Goal: Navigation & Orientation: Find specific page/section

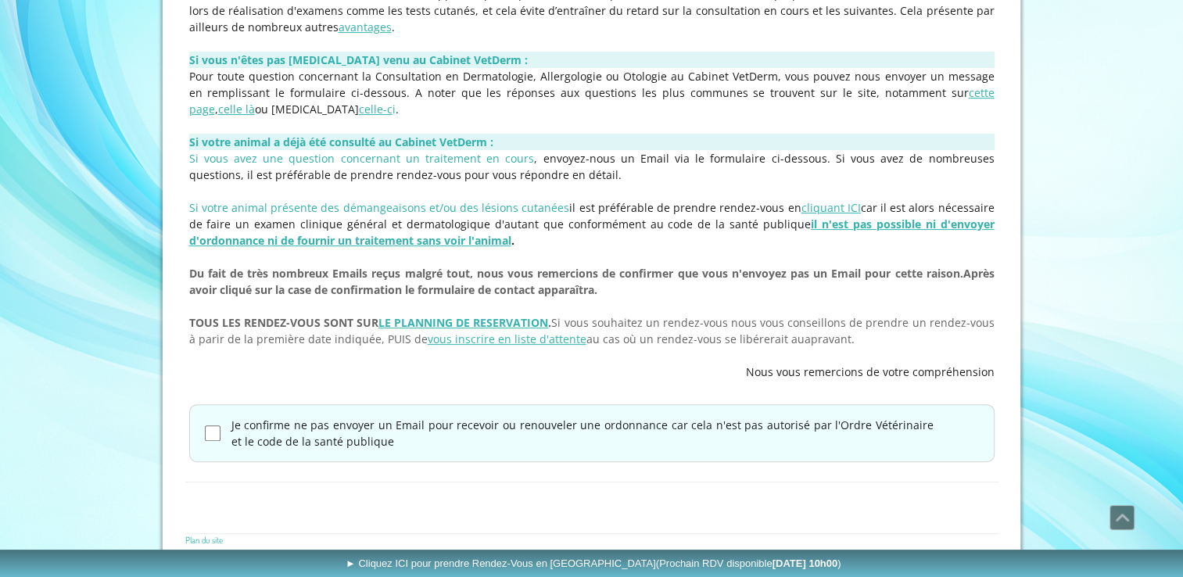
scroll to position [414, 0]
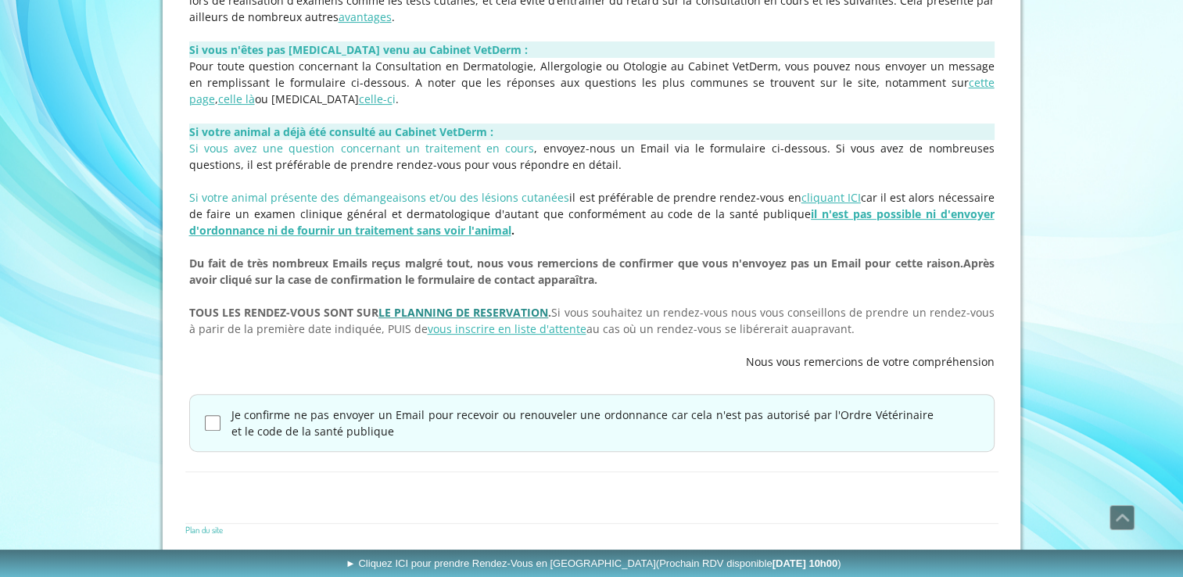
click at [462, 309] on link "LE PLANNING DE RESERVATION" at bounding box center [463, 312] width 170 height 15
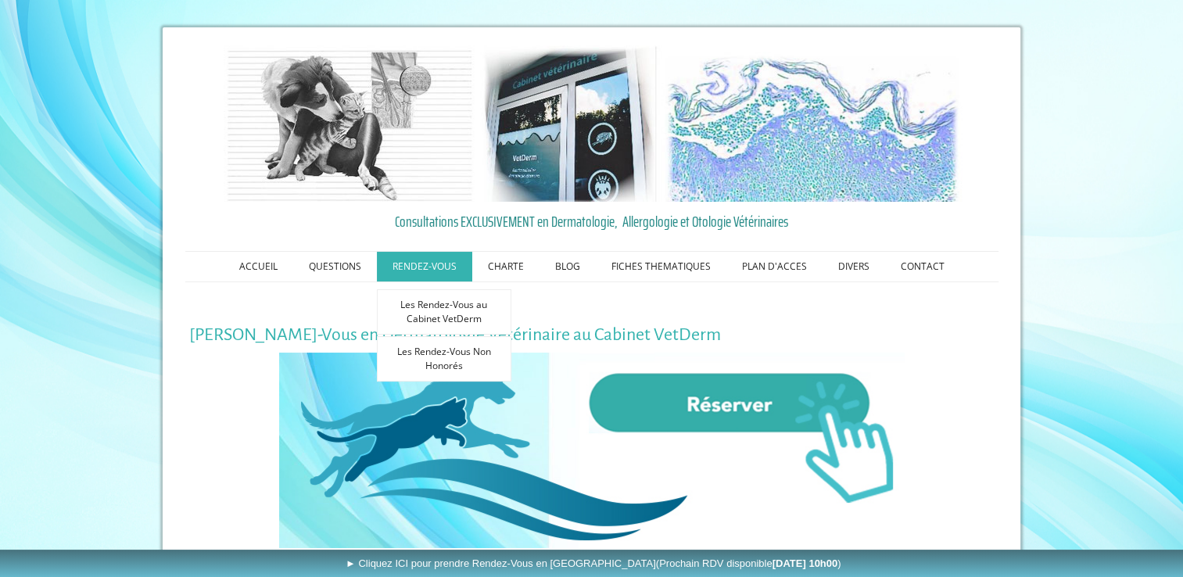
click at [427, 264] on link "RENDEZ-VOUS" at bounding box center [424, 267] width 95 height 30
click at [440, 348] on link "Les Rendez-Vous Non Honorés" at bounding box center [444, 358] width 134 height 45
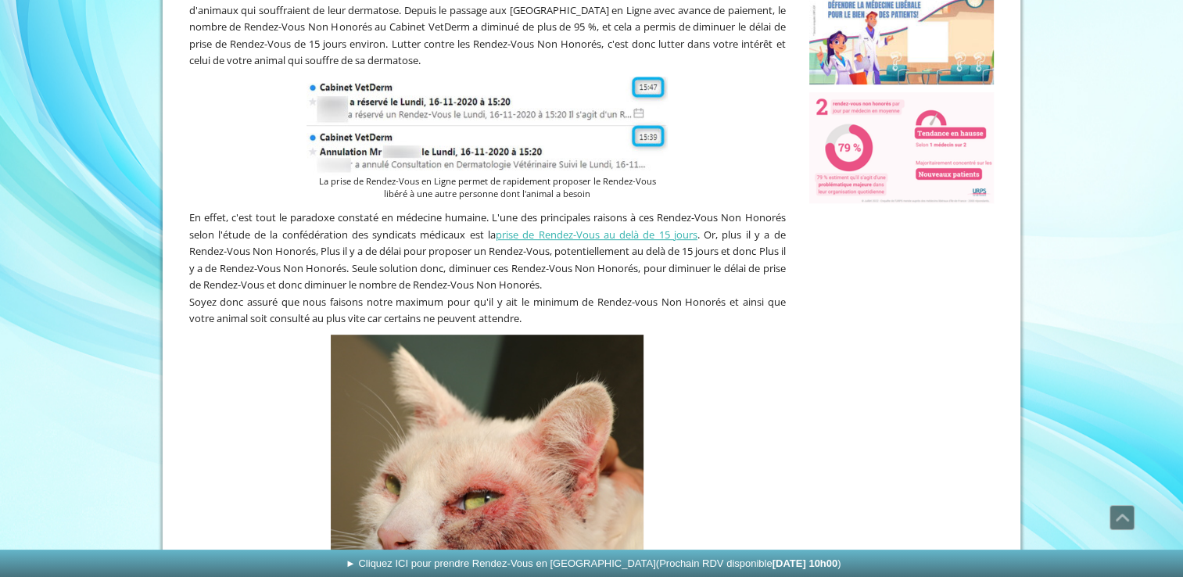
scroll to position [651, 0]
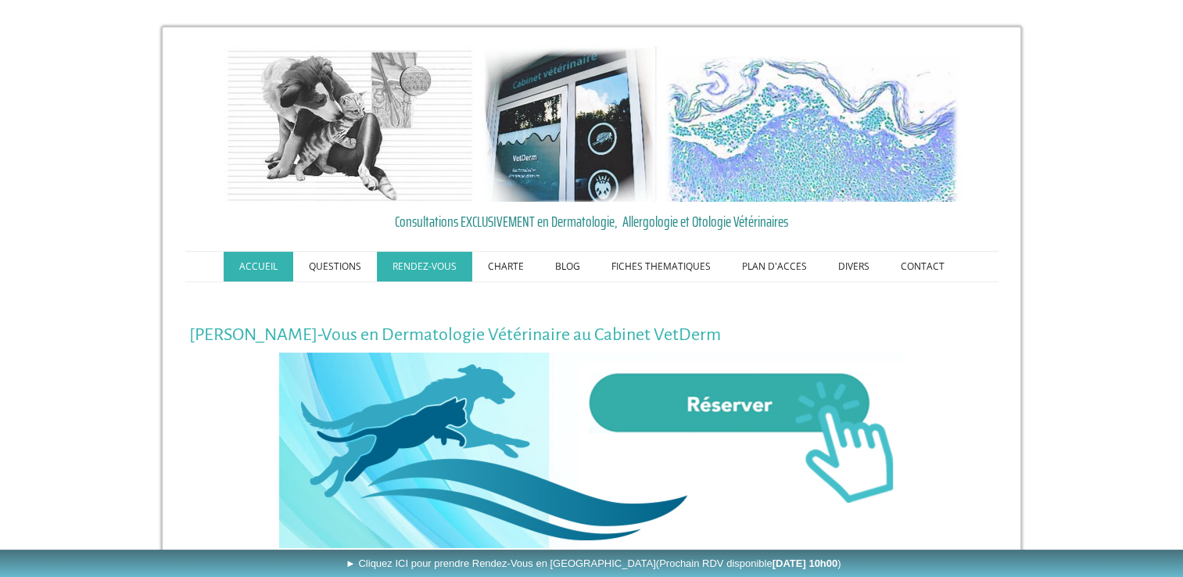
click at [267, 264] on link "ACCUEIL" at bounding box center [259, 267] width 70 height 30
